Goal: Task Accomplishment & Management: Manage account settings

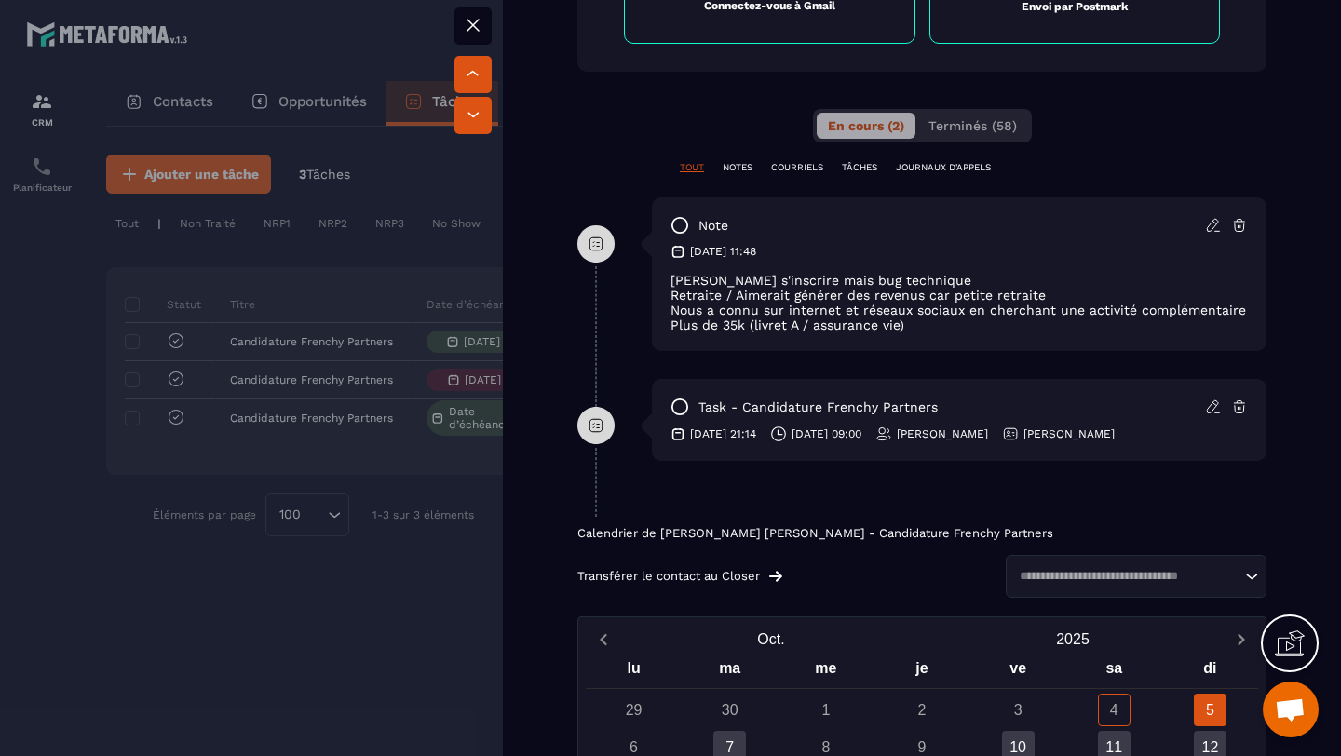
scroll to position [1349, 0]
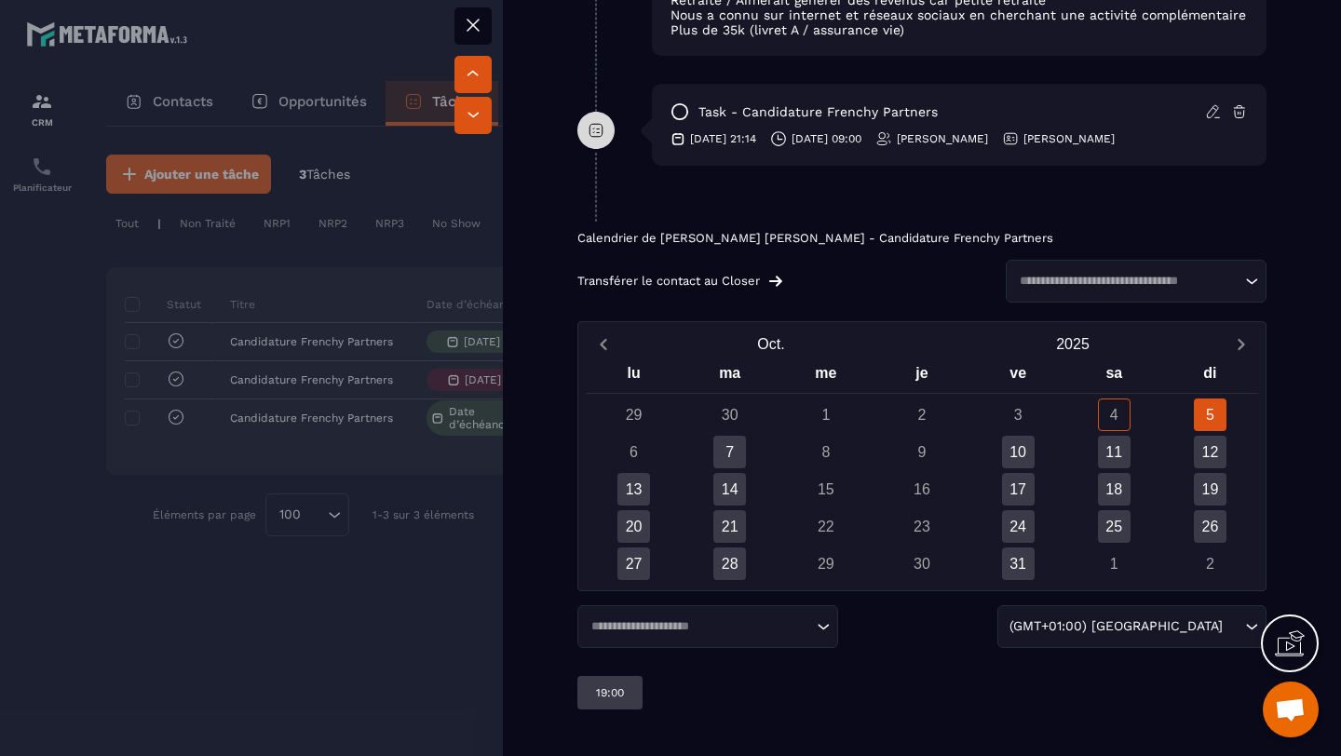
click at [1135, 271] on div "Loading..." at bounding box center [1136, 281] width 261 height 43
click at [401, 425] on div at bounding box center [670, 378] width 1341 height 756
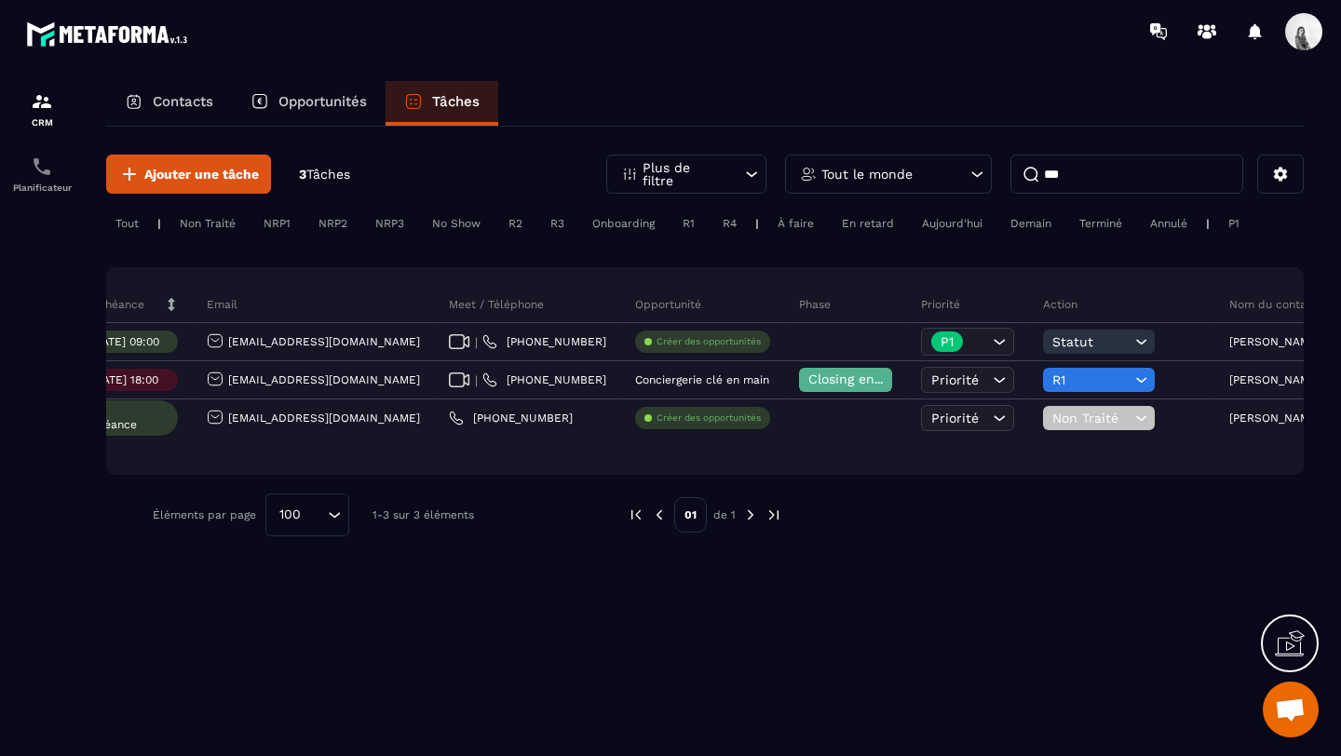
scroll to position [0, 664]
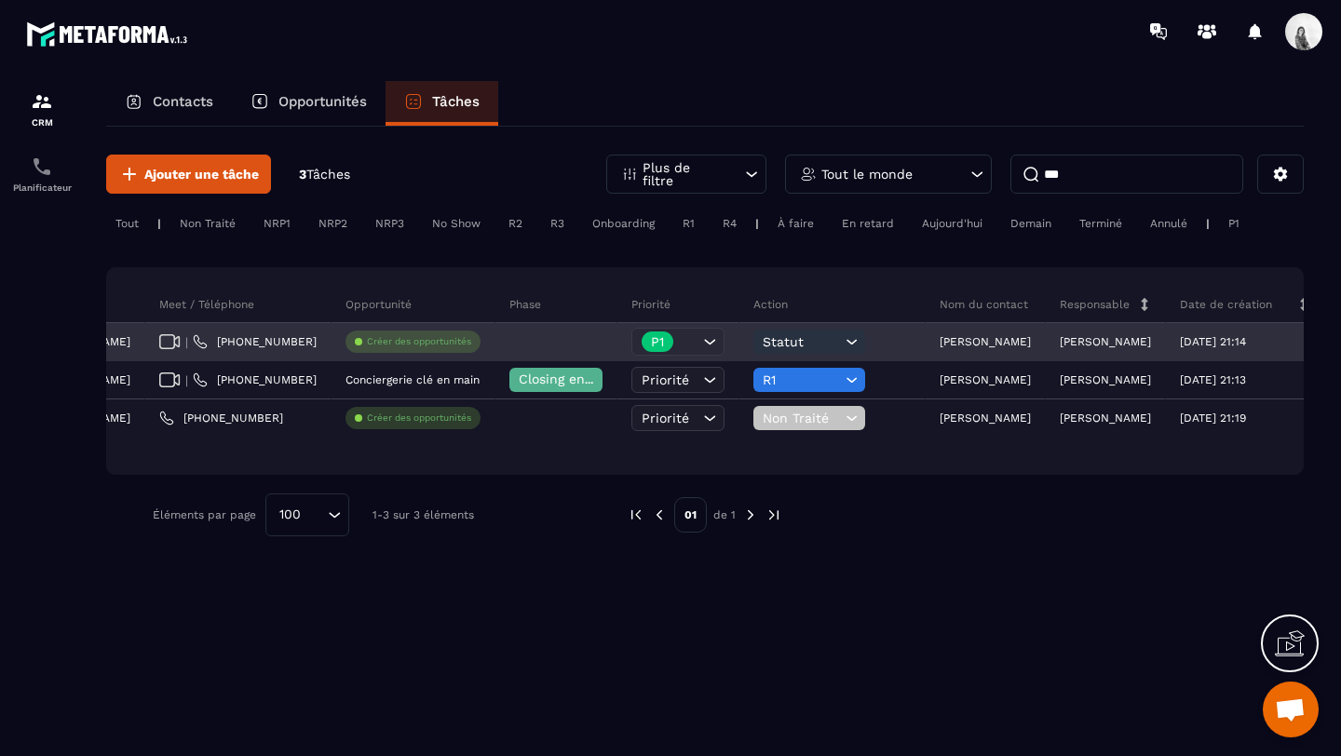
click at [633, 332] on div "P1" at bounding box center [678, 342] width 93 height 28
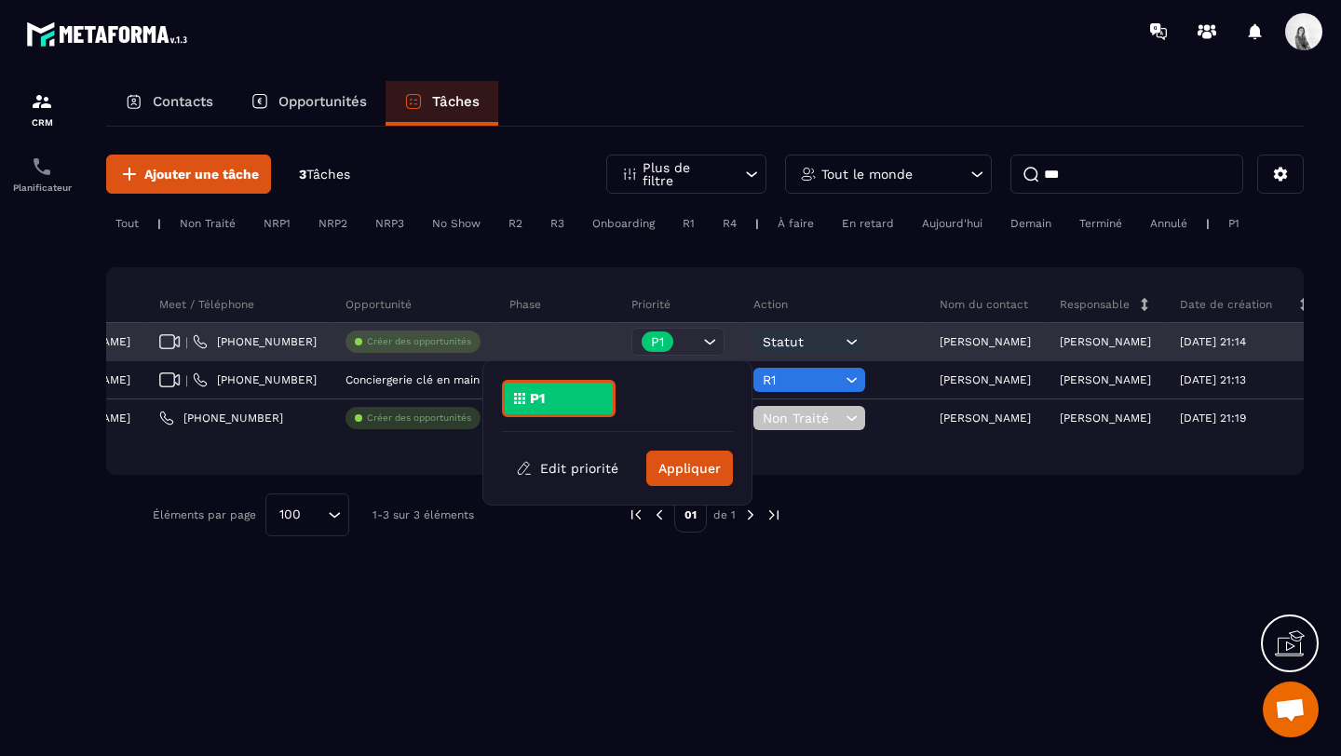
click at [763, 348] on span "Statut" at bounding box center [802, 341] width 78 height 15
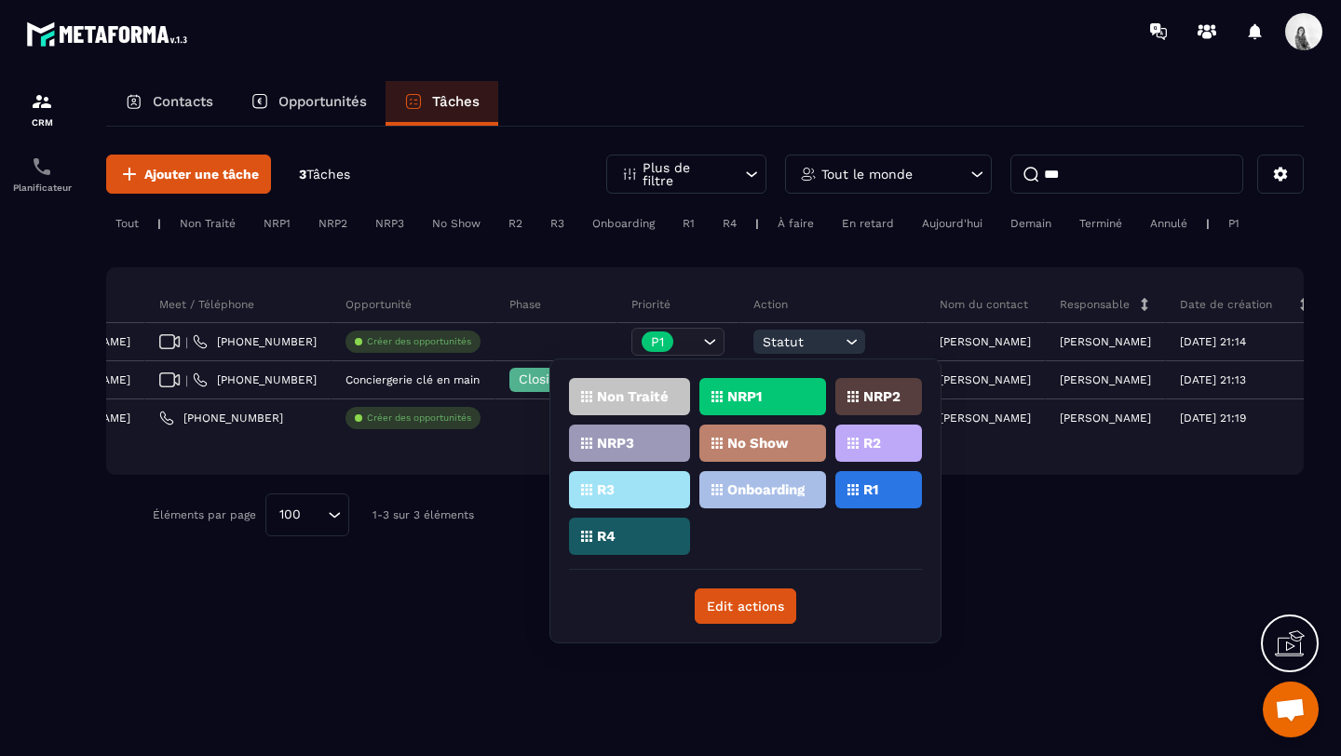
click at [872, 490] on p "R1" at bounding box center [871, 489] width 15 height 13
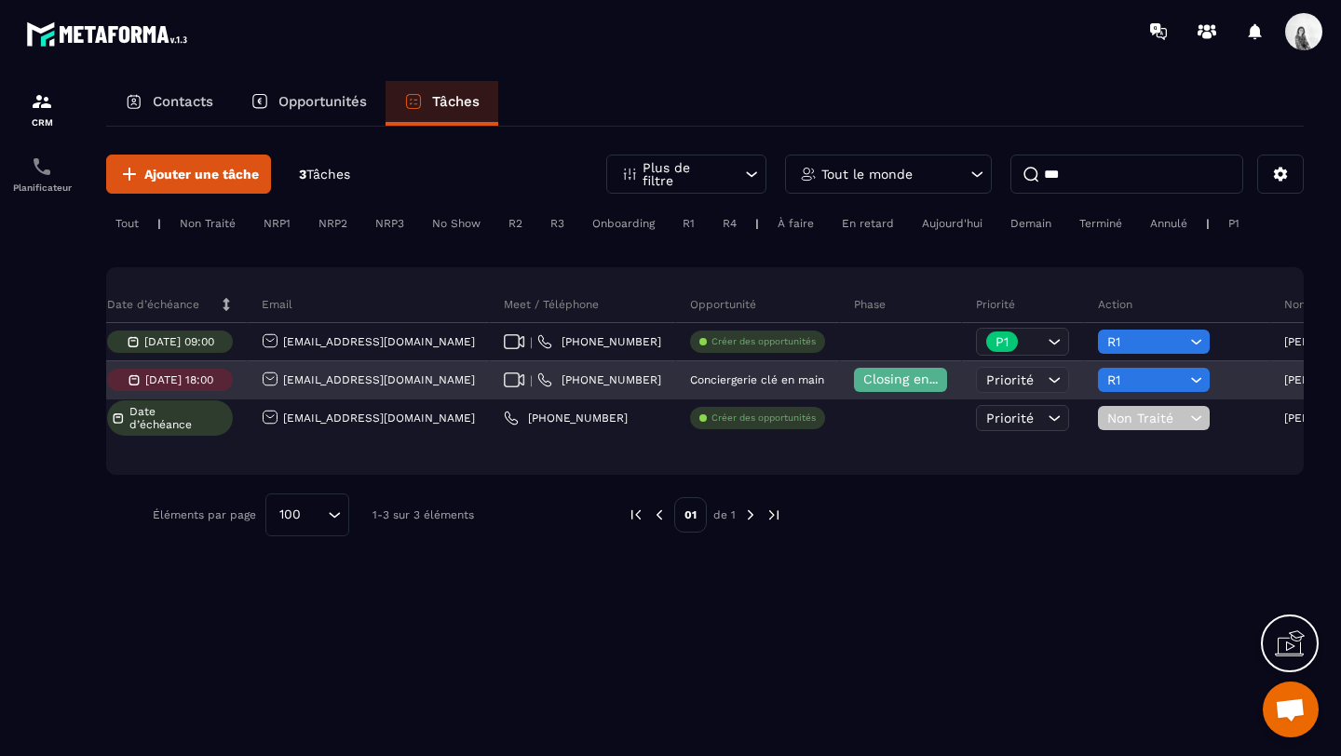
scroll to position [0, 0]
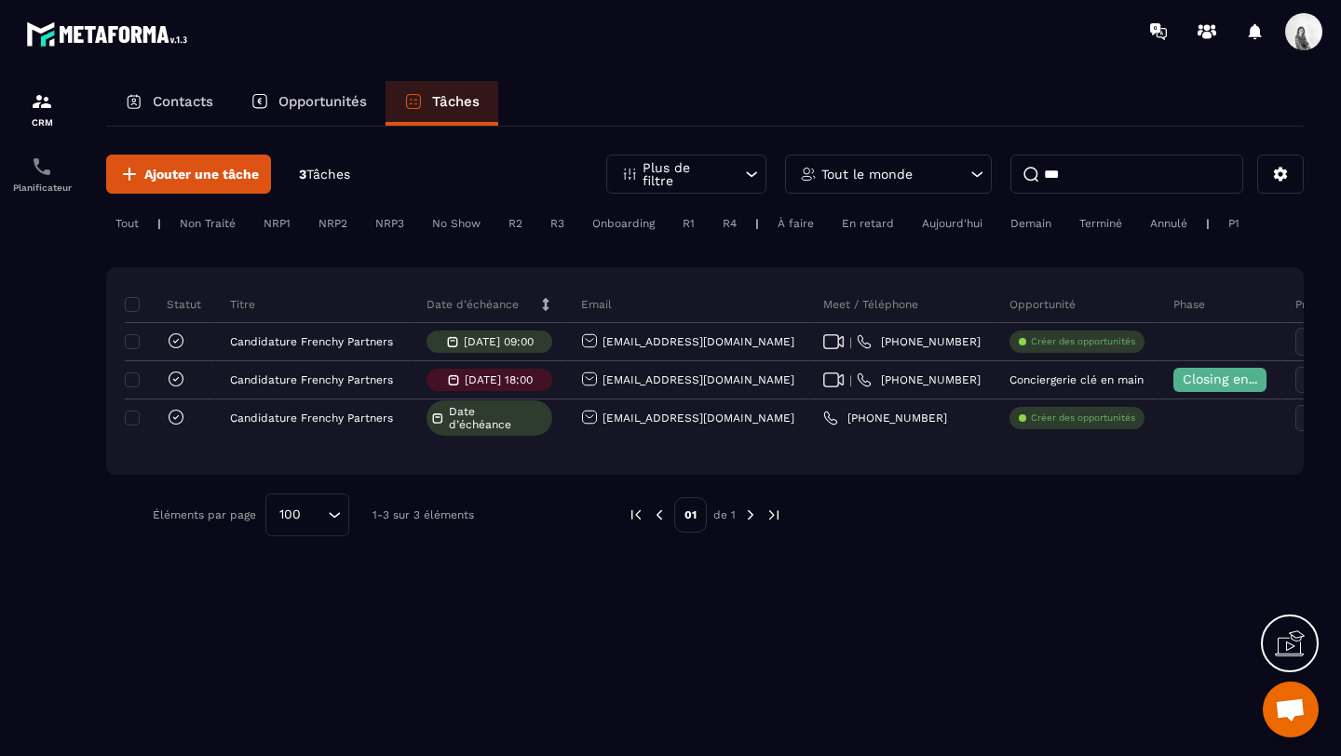
click at [958, 188] on div "Tout le monde" at bounding box center [888, 174] width 207 height 39
click at [921, 270] on input "***" at bounding box center [890, 263] width 188 height 43
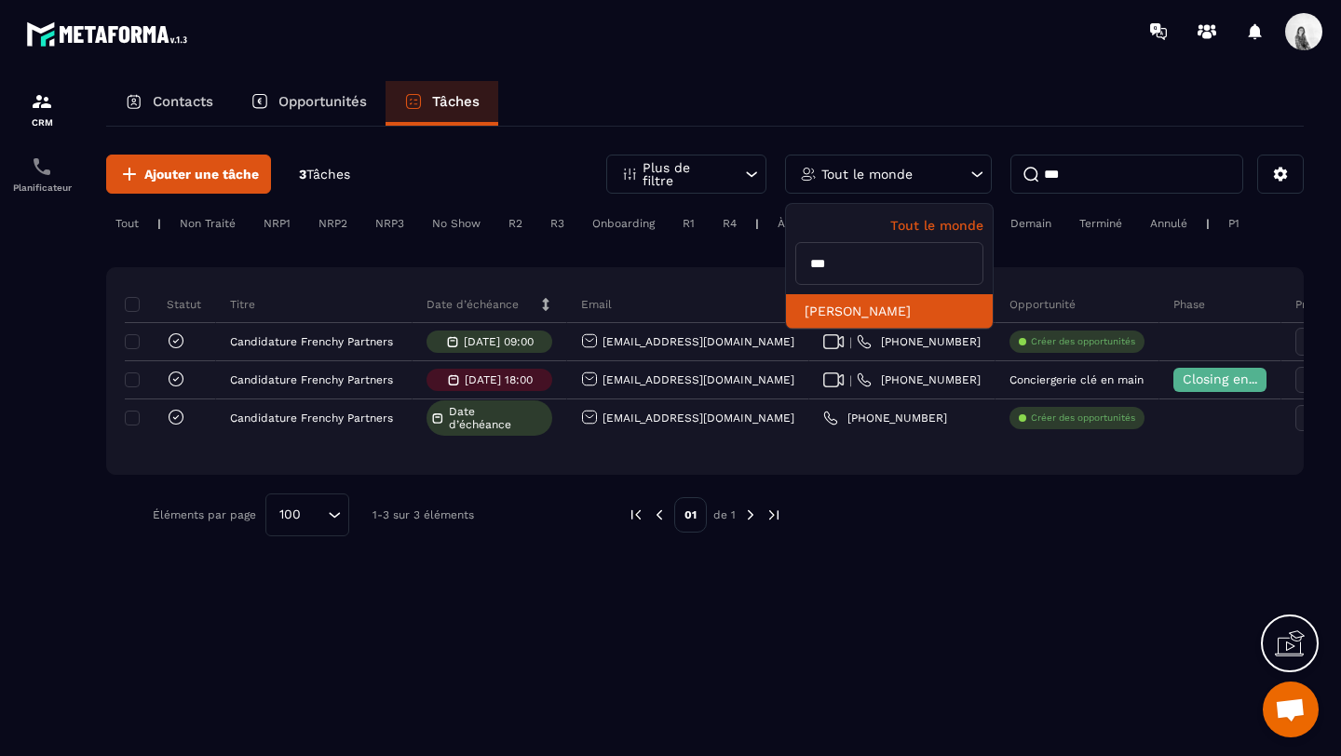
type input "***"
click at [885, 306] on li "[PERSON_NAME]" at bounding box center [889, 311] width 207 height 34
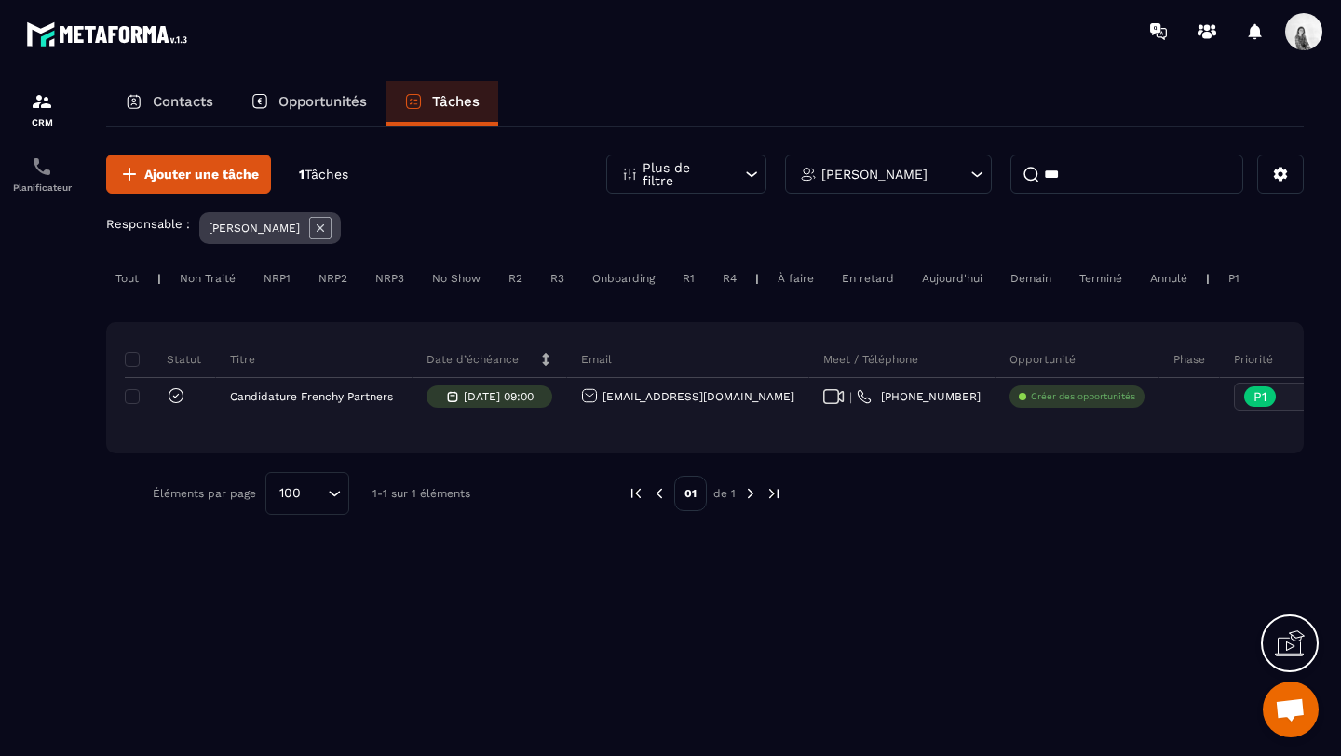
click at [1133, 170] on input "***" at bounding box center [1127, 174] width 233 height 39
type input "*"
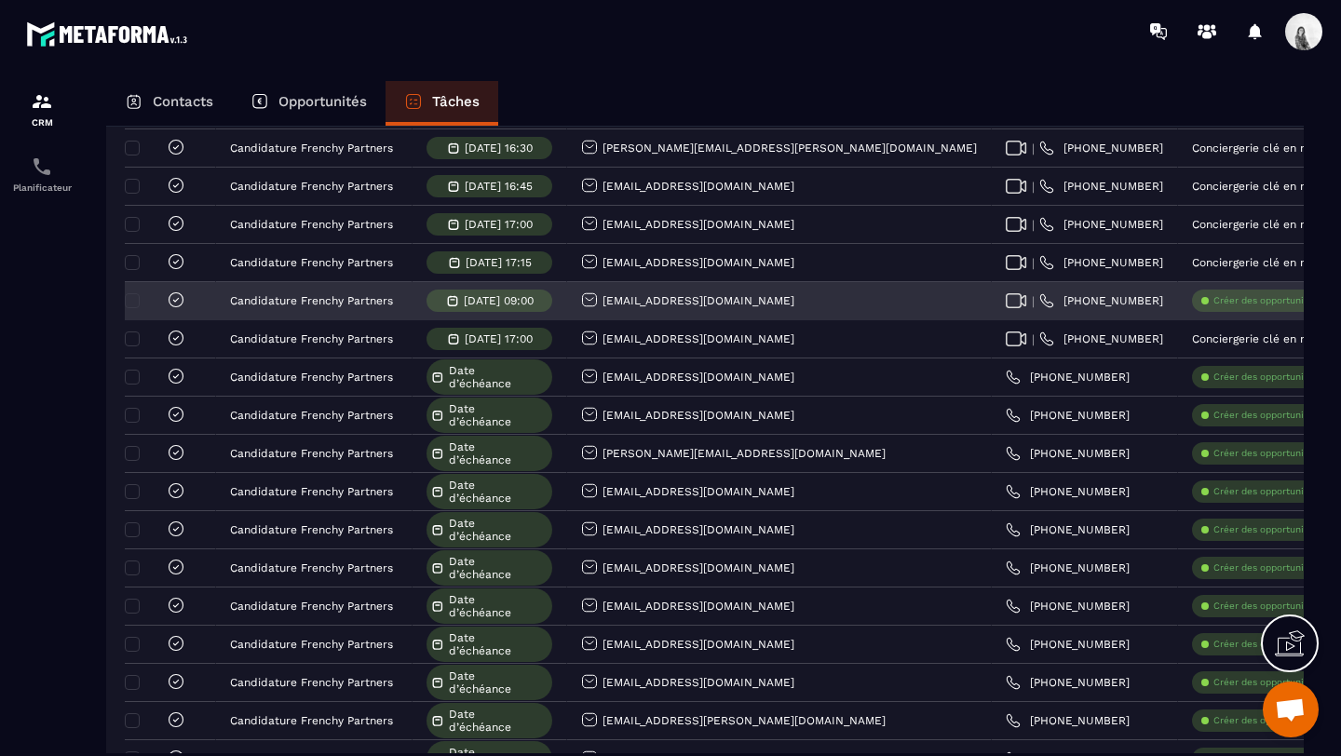
scroll to position [0, 790]
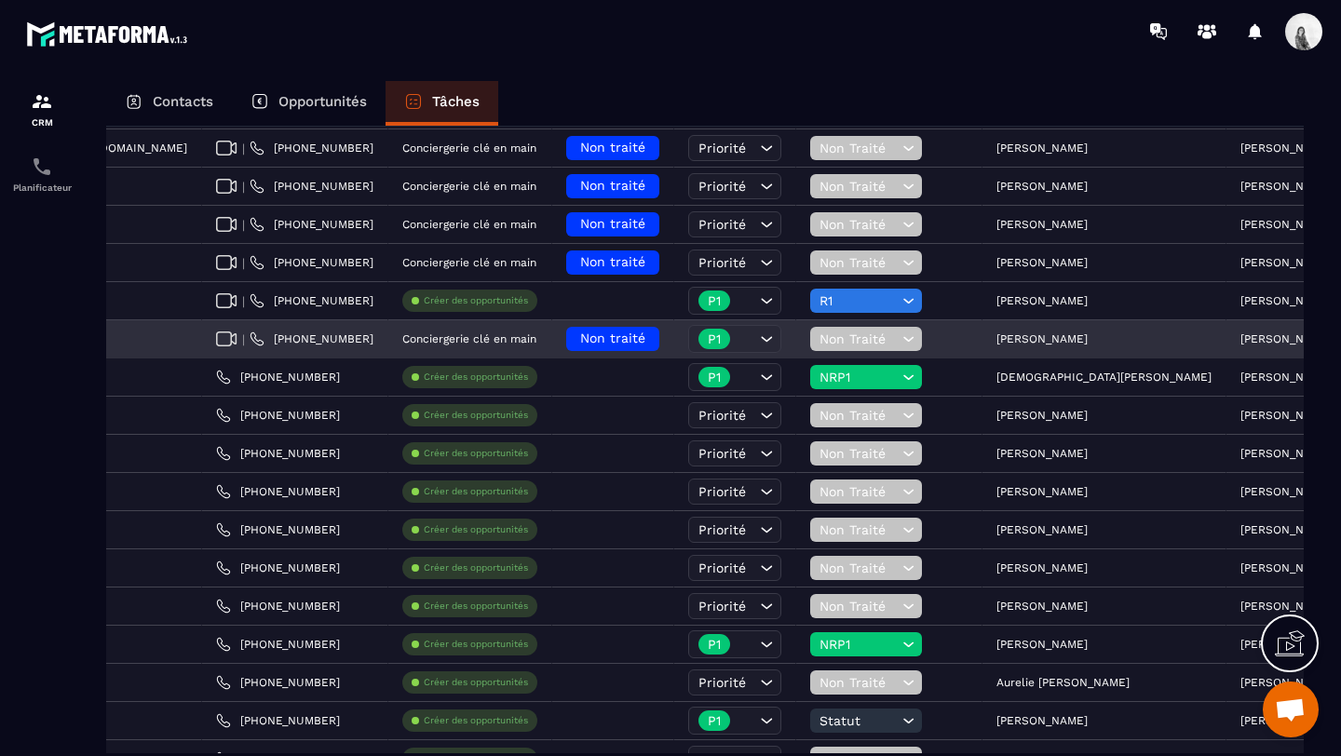
click at [1227, 331] on div "[PERSON_NAME]" at bounding box center [1287, 339] width 120 height 37
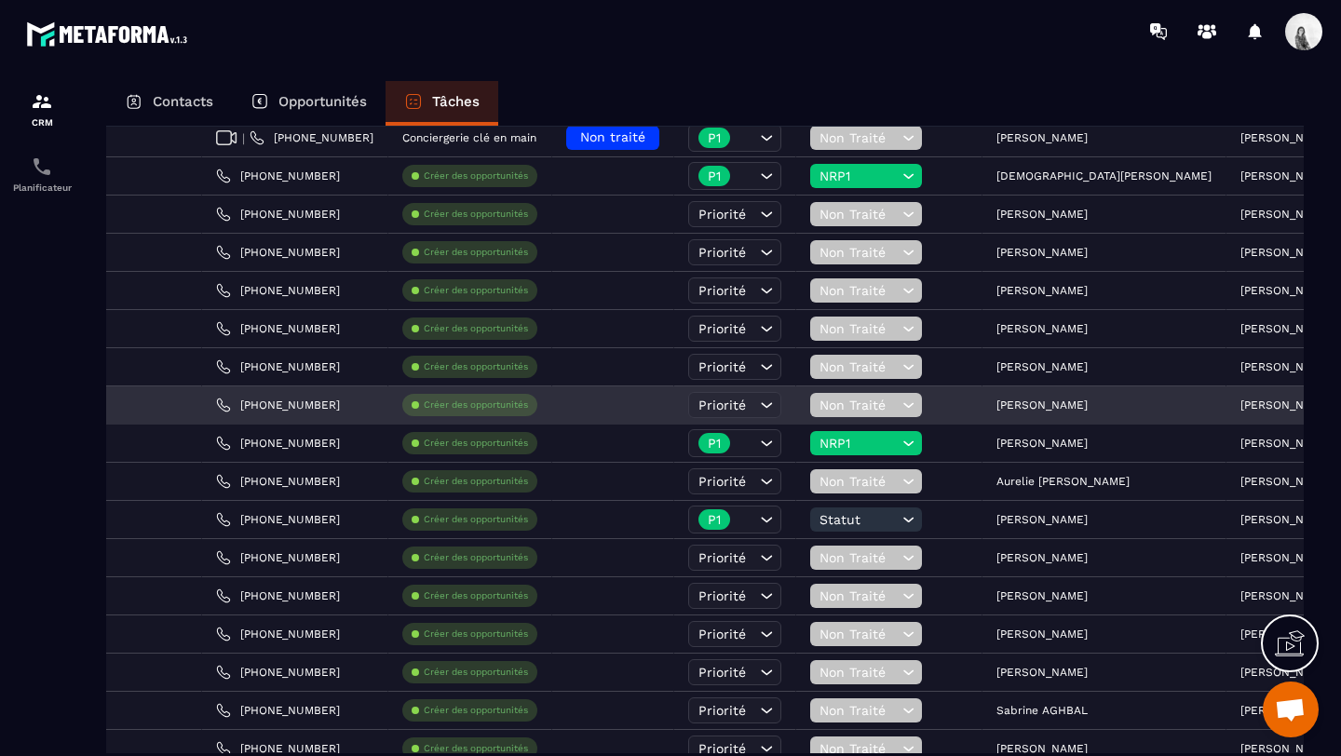
scroll to position [622, 0]
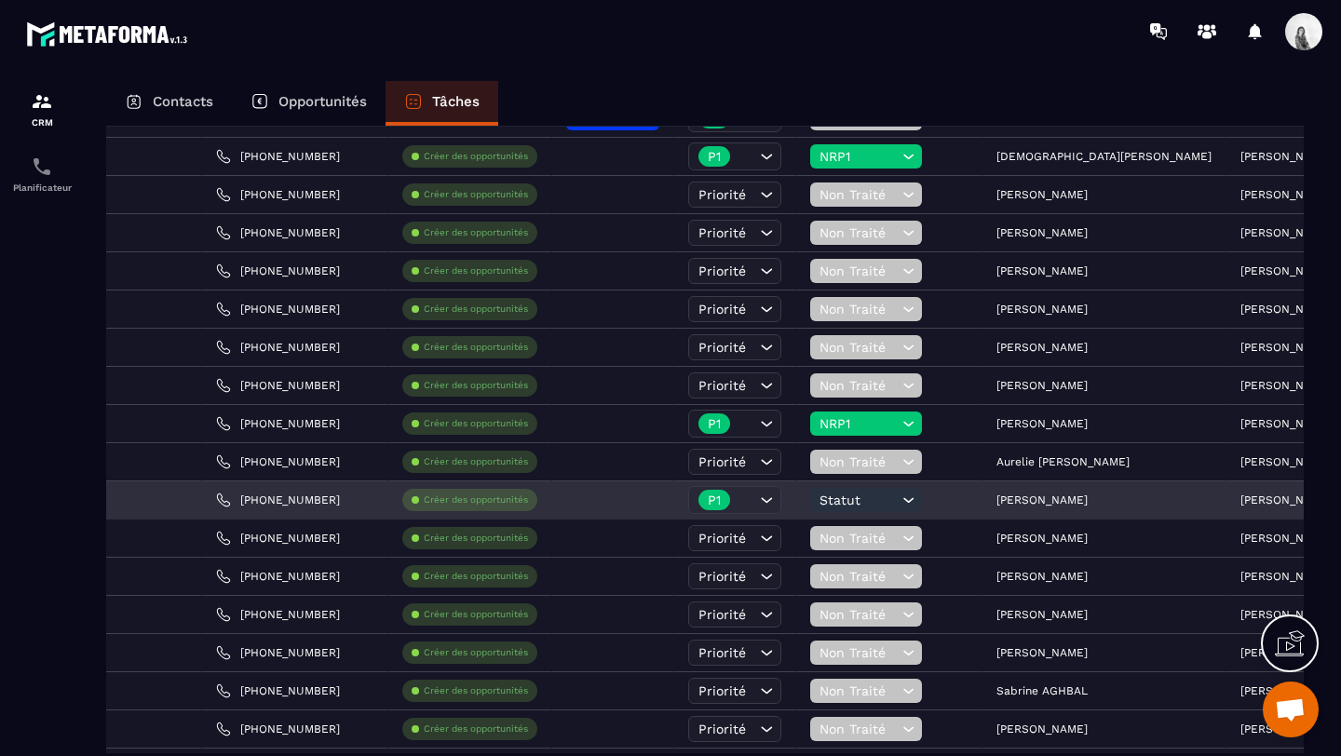
click at [997, 498] on p "[PERSON_NAME]" at bounding box center [1042, 500] width 91 height 13
